Goal: Task Accomplishment & Management: Manage account settings

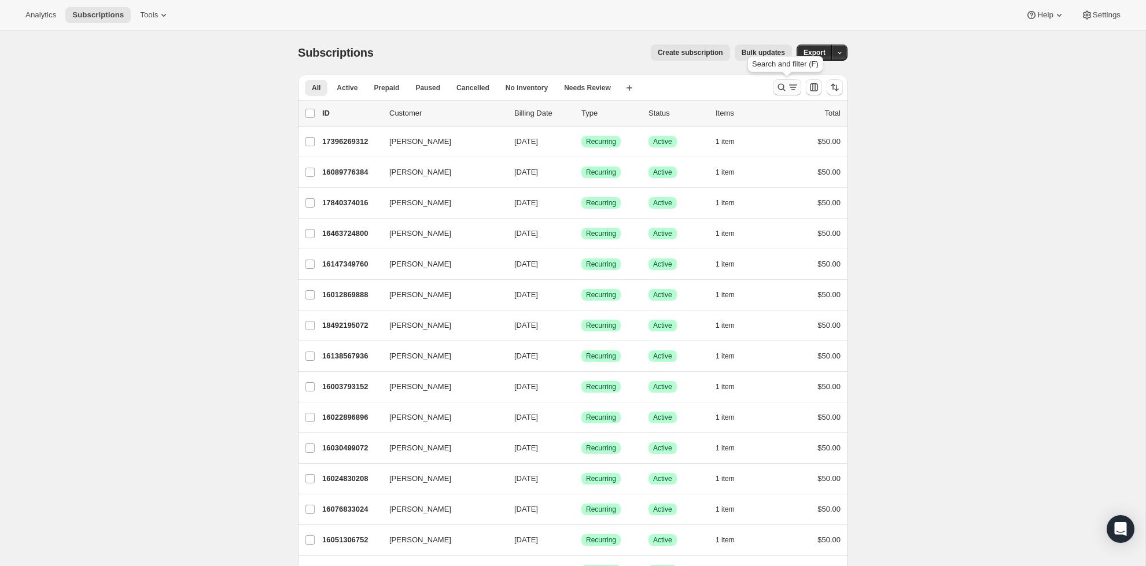
click at [785, 85] on icon "Search and filter results" at bounding box center [782, 88] width 12 height 12
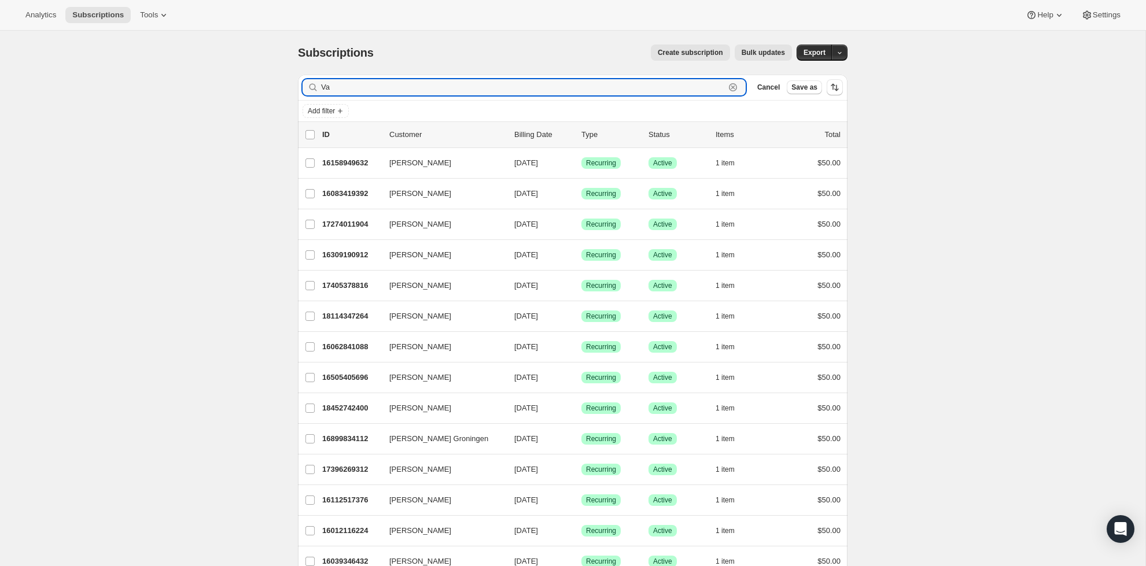
type input "V"
click at [725, 86] on input "Filter subscribers" at bounding box center [523, 87] width 404 height 16
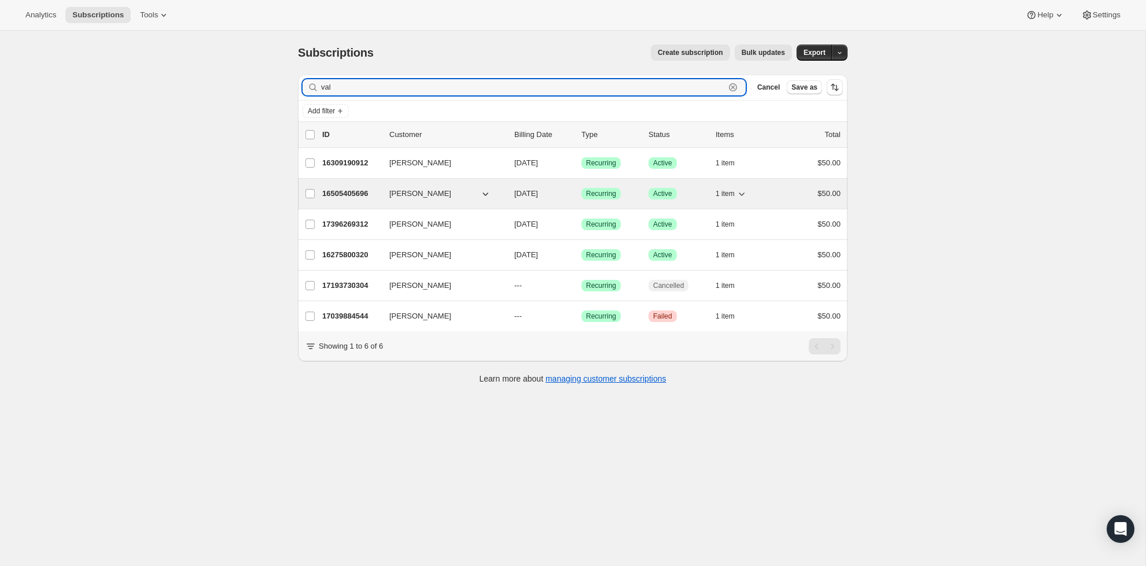
type input "val"
click at [519, 188] on p "[DATE]" at bounding box center [543, 194] width 58 height 12
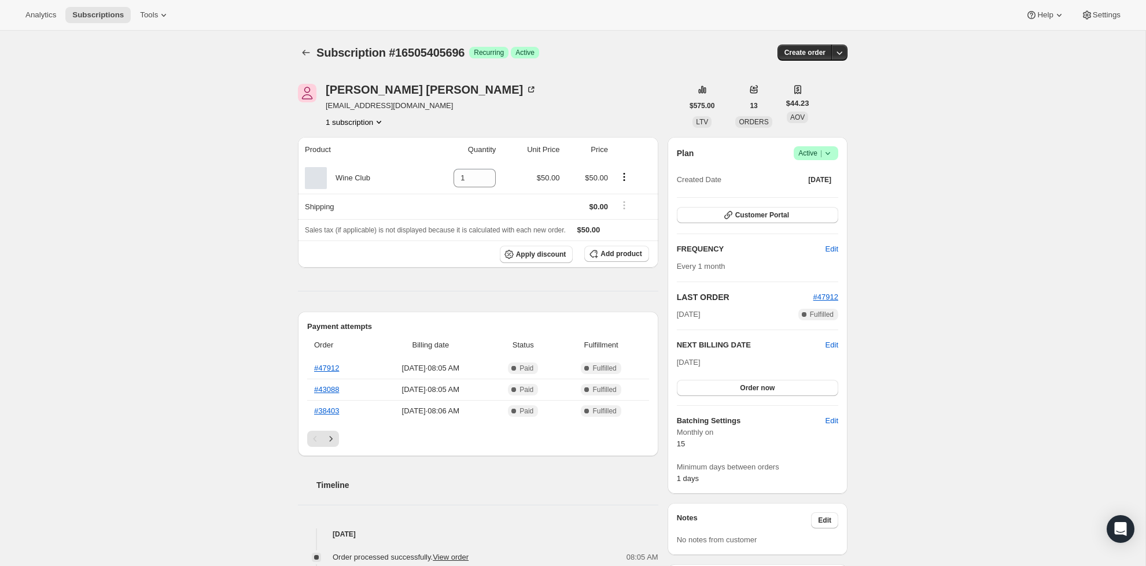
click at [817, 154] on span "Active |" at bounding box center [815, 154] width 35 height 12
click at [828, 194] on span "Cancel subscription" at bounding box center [812, 195] width 65 height 9
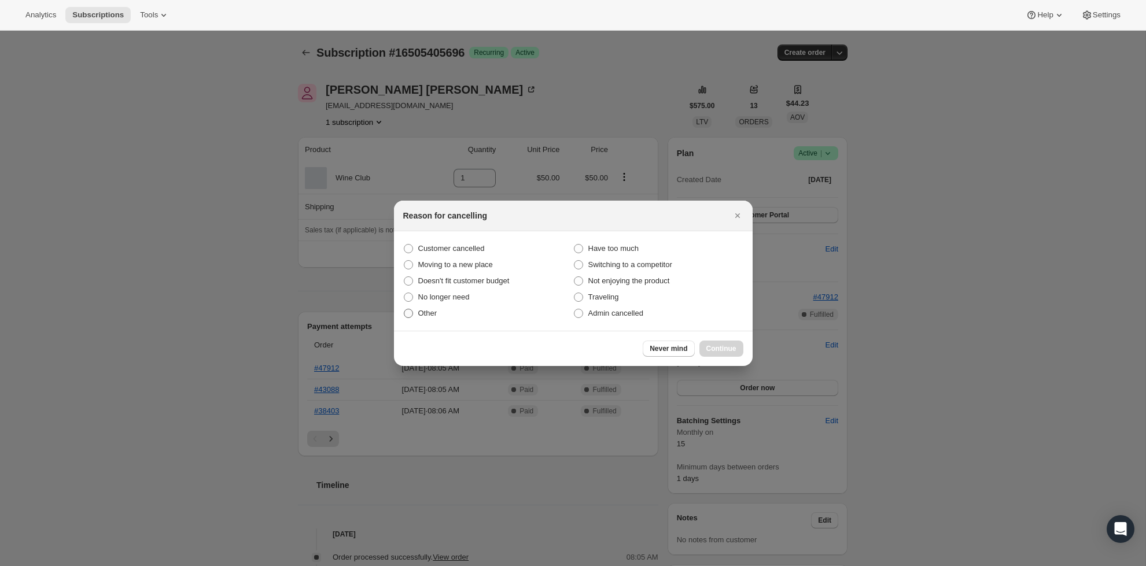
click at [404, 313] on span ":rlh:" at bounding box center [408, 313] width 9 height 9
click at [404, 309] on input "Other" at bounding box center [404, 309] width 1 height 1
radio input "true"
click at [736, 350] on span "Continue" at bounding box center [721, 348] width 30 height 9
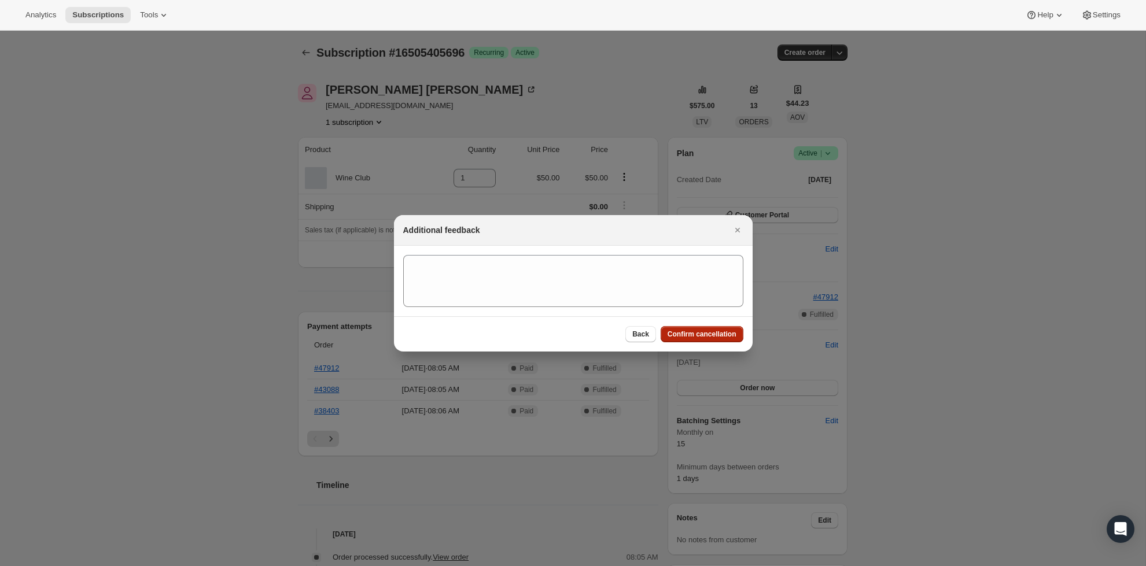
click at [702, 334] on span "Confirm cancellation" at bounding box center [702, 334] width 69 height 9
